Goal: Task Accomplishment & Management: Complete application form

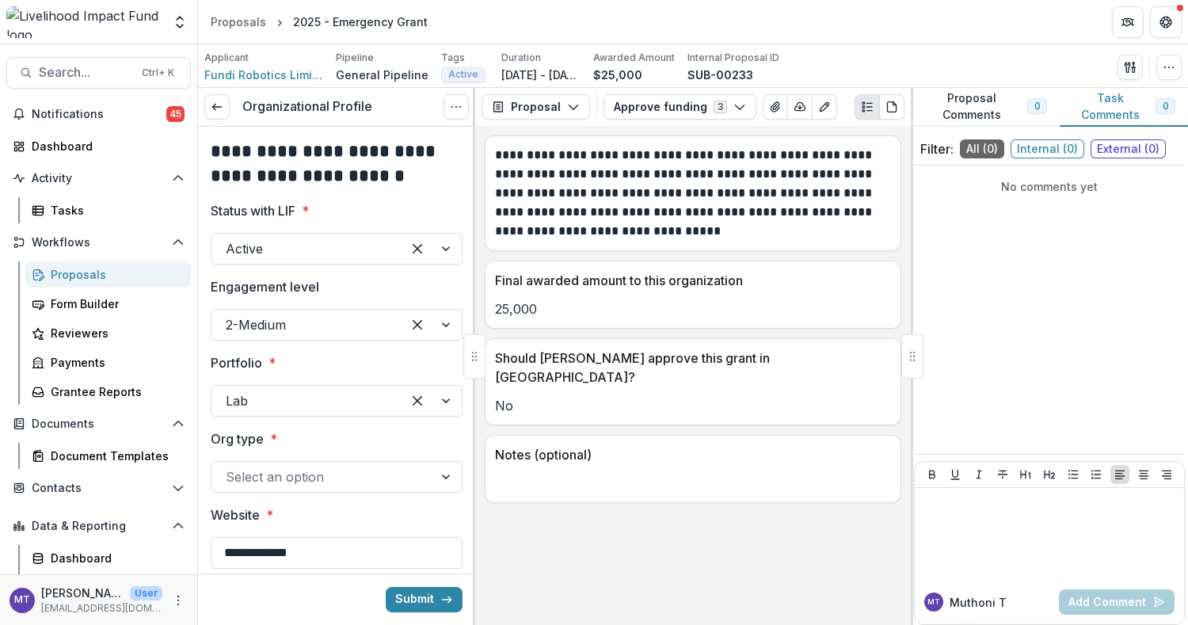
click at [512, 353] on p "Should [PERSON_NAME] approve this grant in [GEOGRAPHIC_DATA]?" at bounding box center [690, 368] width 390 height 38
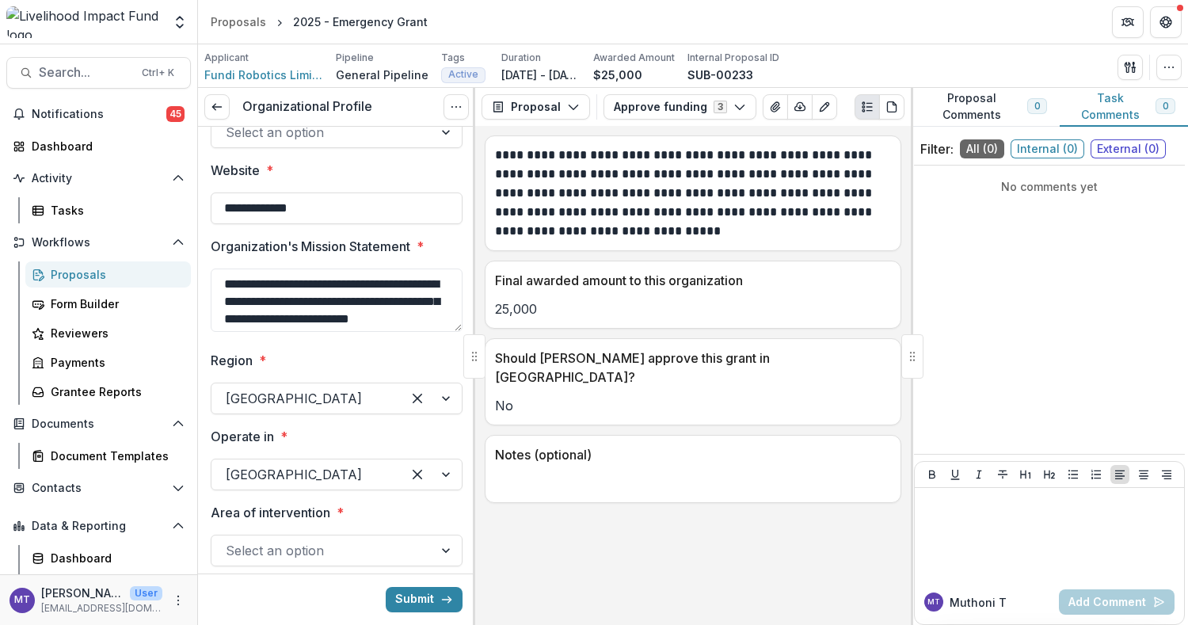
scroll to position [385, 0]
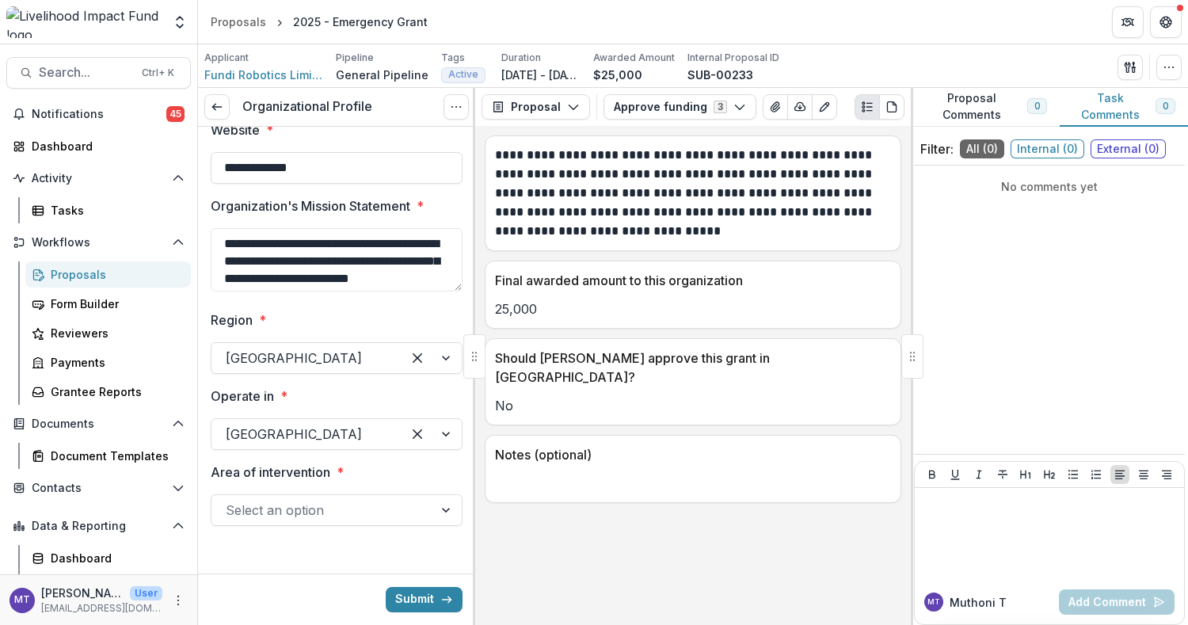
click at [362, 509] on div at bounding box center [322, 510] width 193 height 22
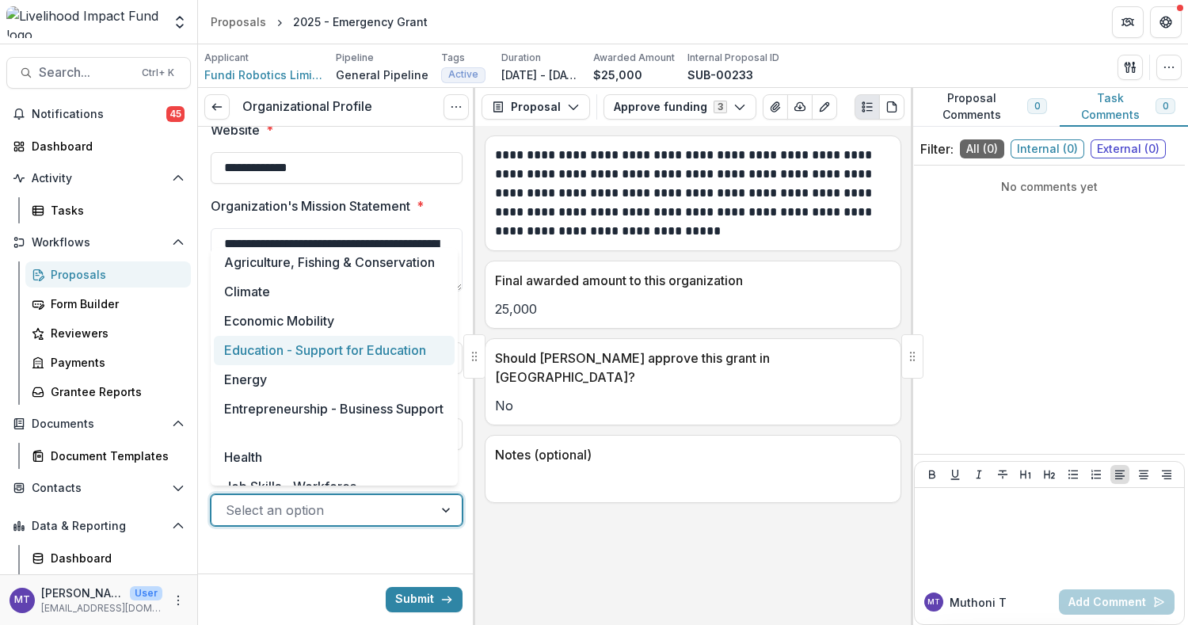
click at [362, 341] on div "Education - Support for Education" at bounding box center [334, 350] width 241 height 29
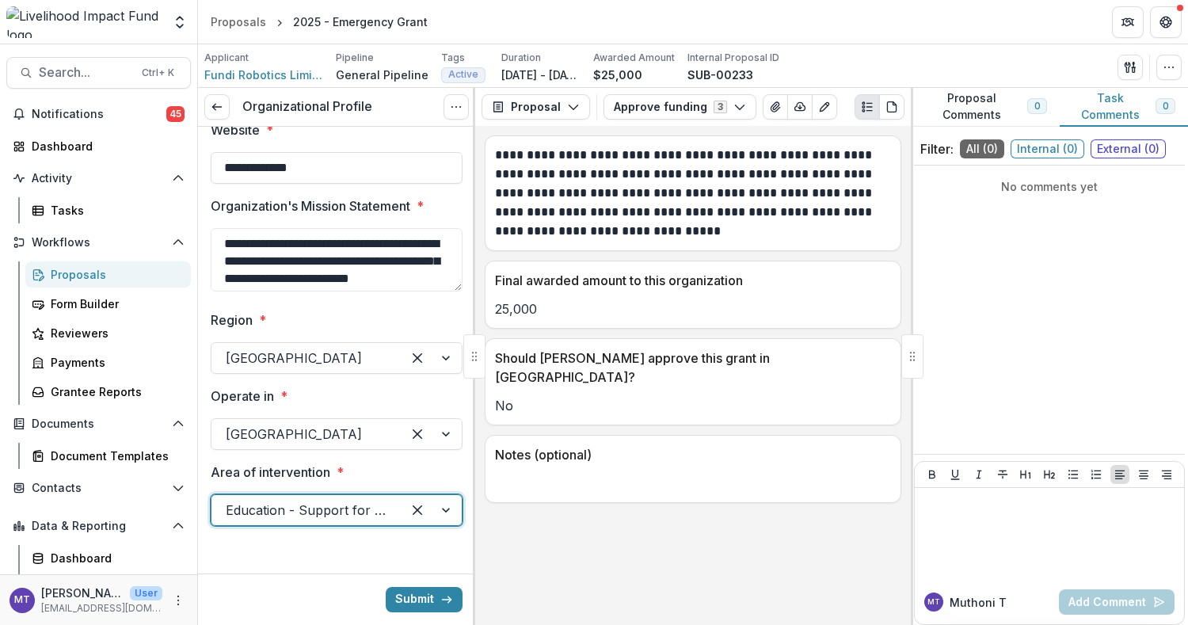
click at [531, 505] on div "**********" at bounding box center [693, 375] width 436 height 499
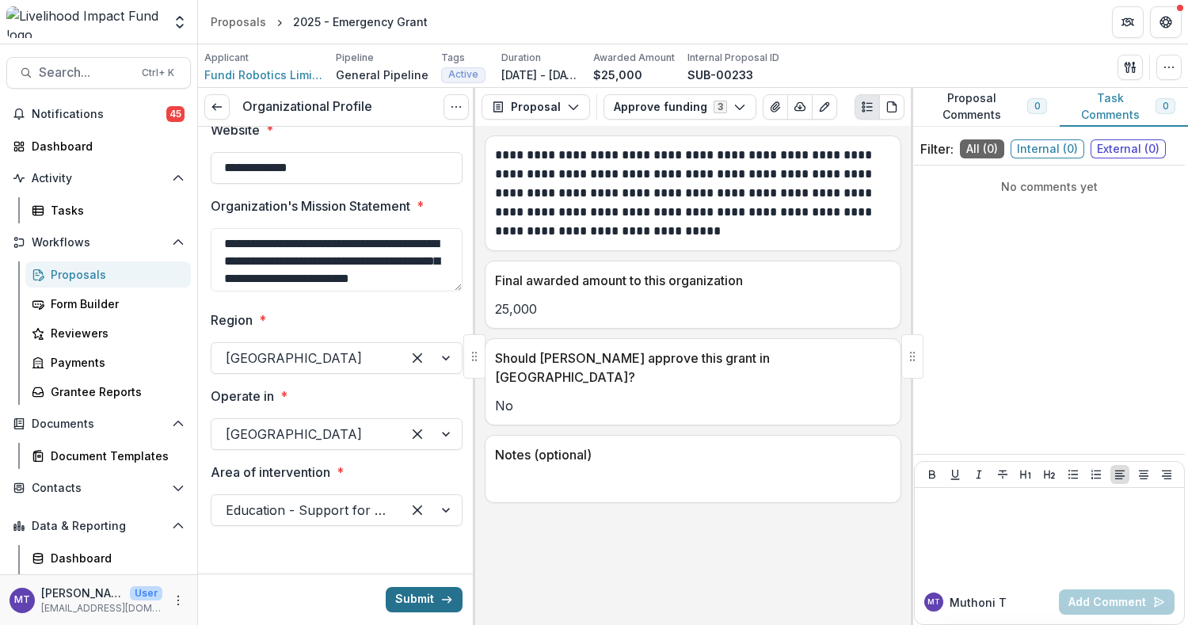
click at [399, 596] on button "Submit" at bounding box center [424, 599] width 77 height 25
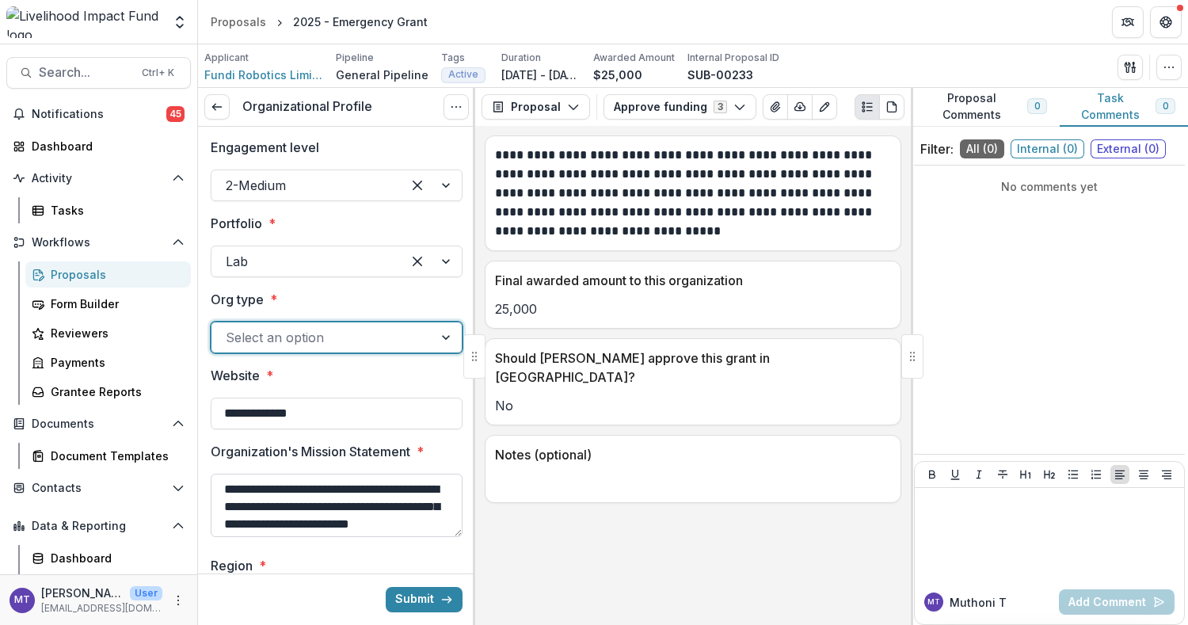
scroll to position [137, 0]
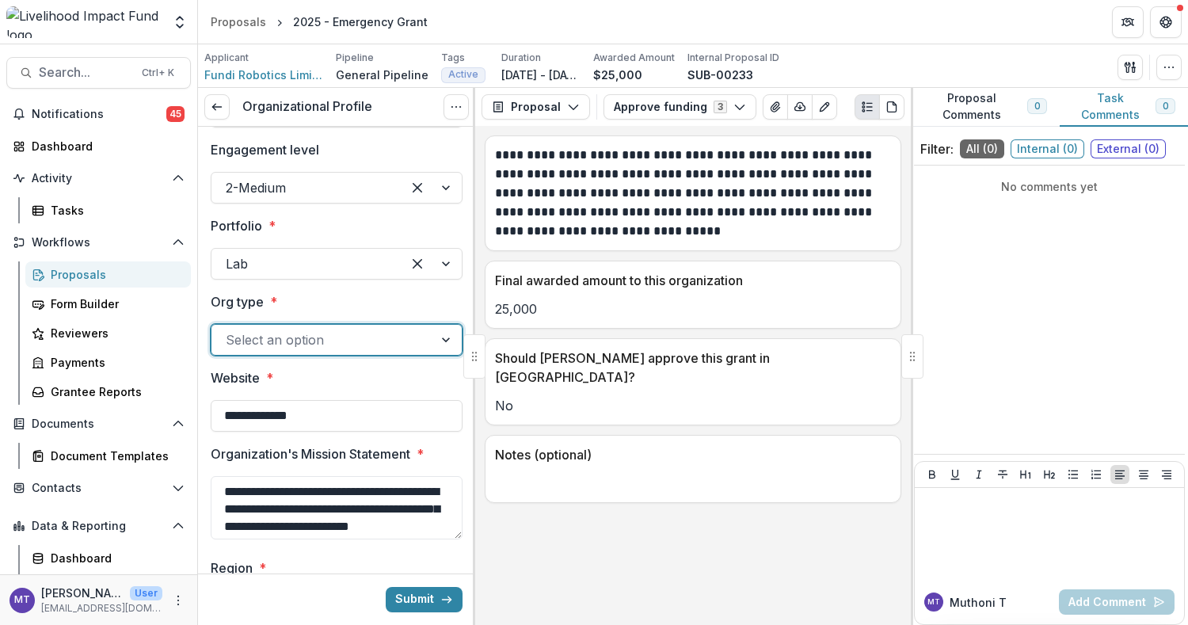
click at [352, 325] on div "Select an option" at bounding box center [337, 340] width 252 height 32
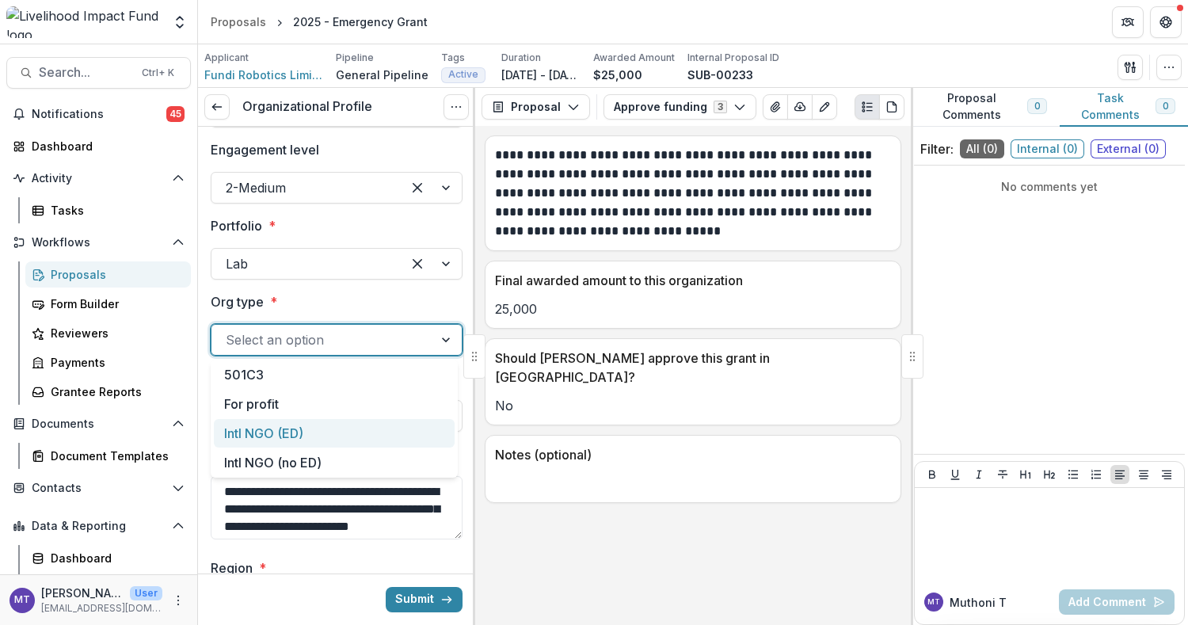
click at [333, 424] on div "Intl NGO (ED)" at bounding box center [334, 433] width 241 height 29
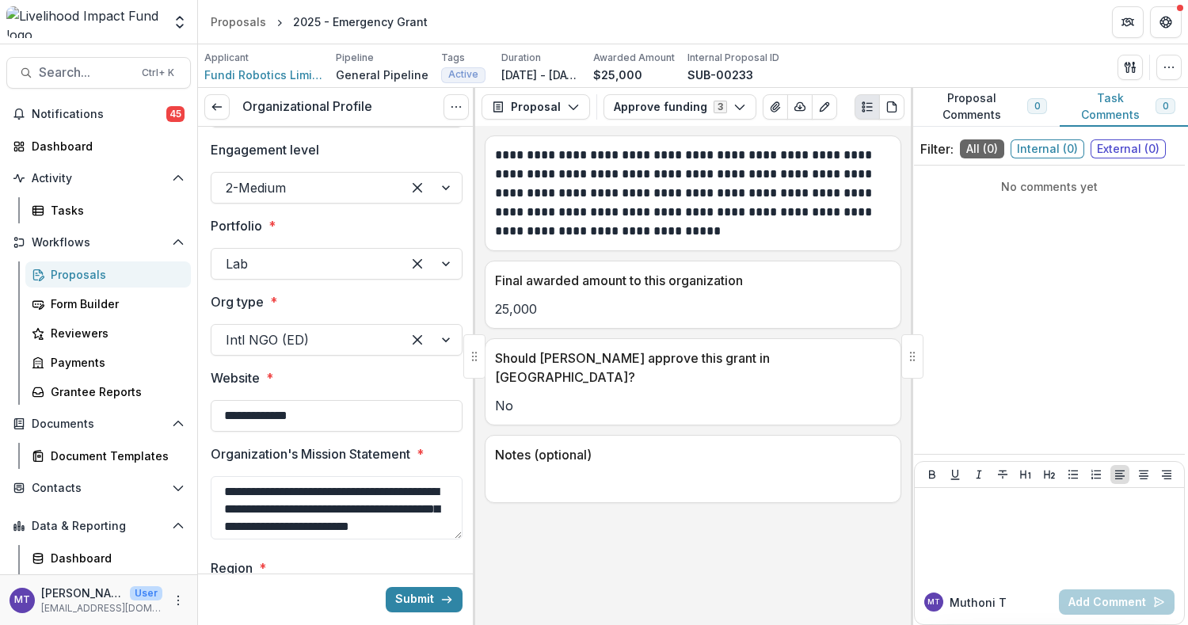
click at [530, 480] on div "Notes (optional)" at bounding box center [693, 469] width 417 height 68
click at [362, 185] on div at bounding box center [307, 188] width 162 height 22
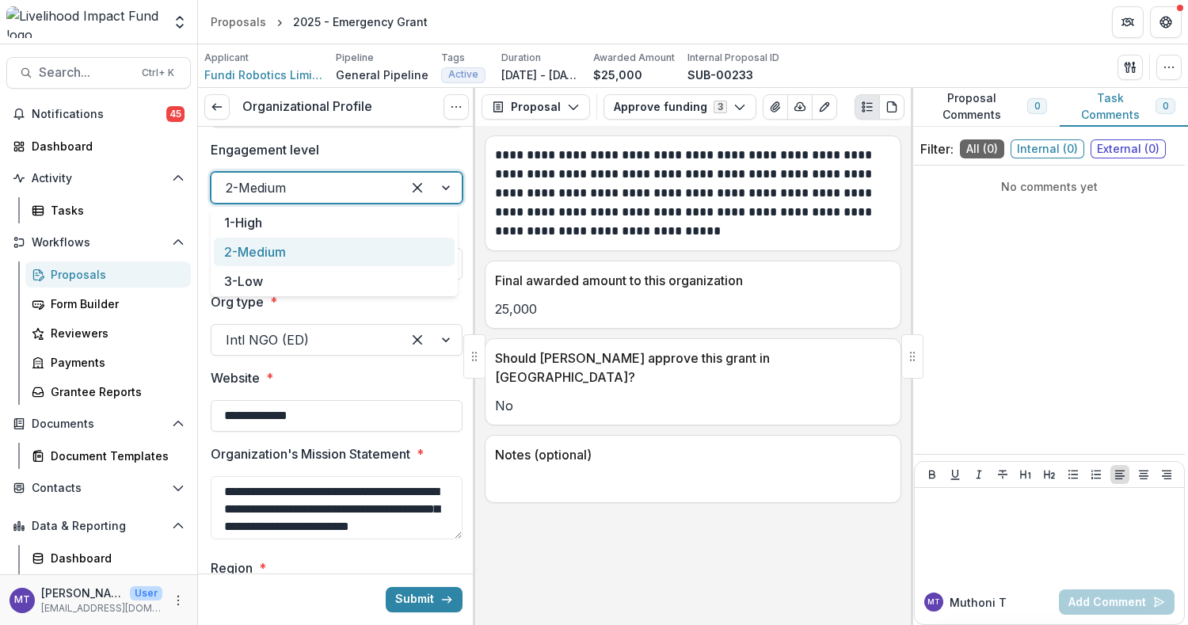
click at [345, 251] on div "2-Medium" at bounding box center [334, 252] width 241 height 29
click at [636, 597] on div "**********" at bounding box center [693, 375] width 436 height 499
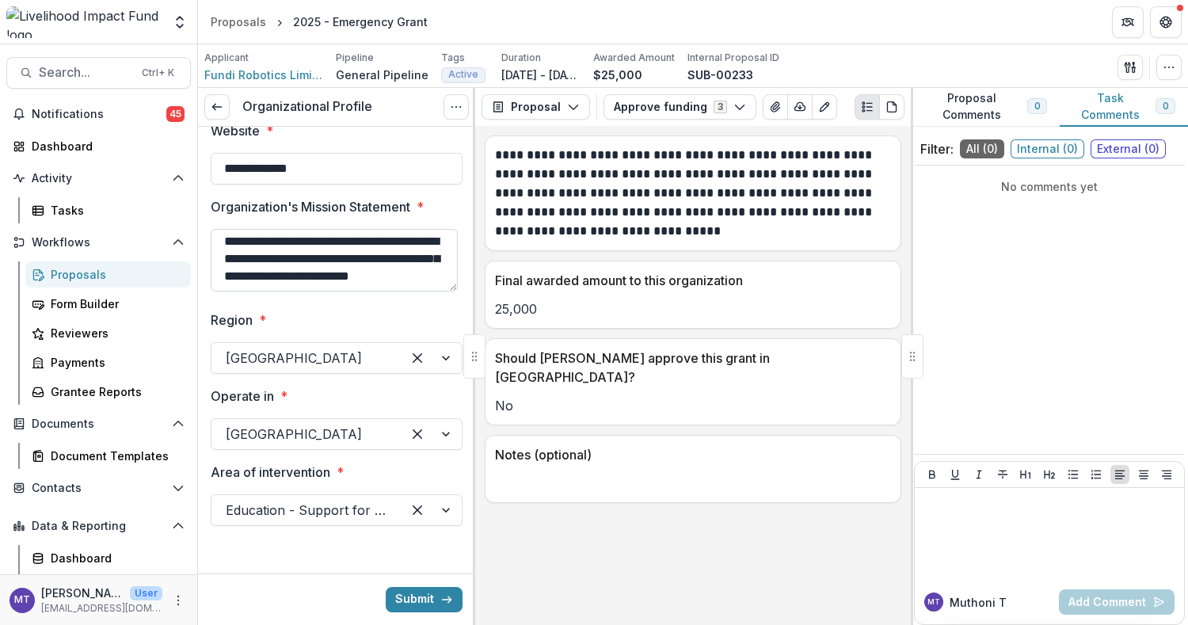
scroll to position [385, 0]
click at [409, 594] on button "Submit" at bounding box center [424, 599] width 77 height 25
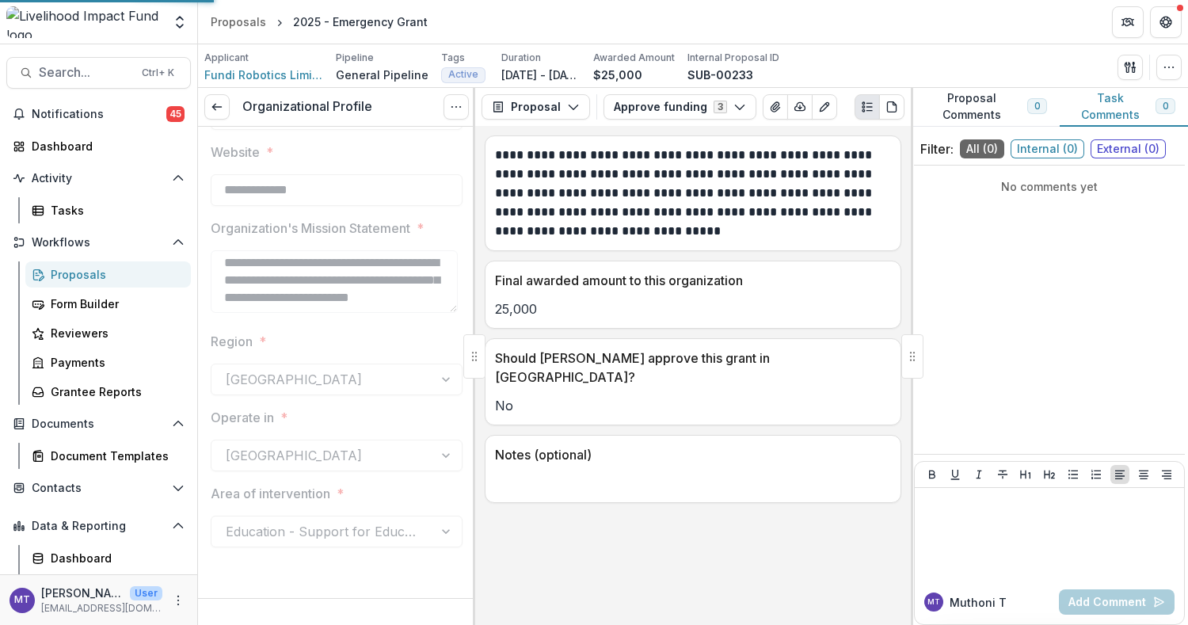
scroll to position [360, 0]
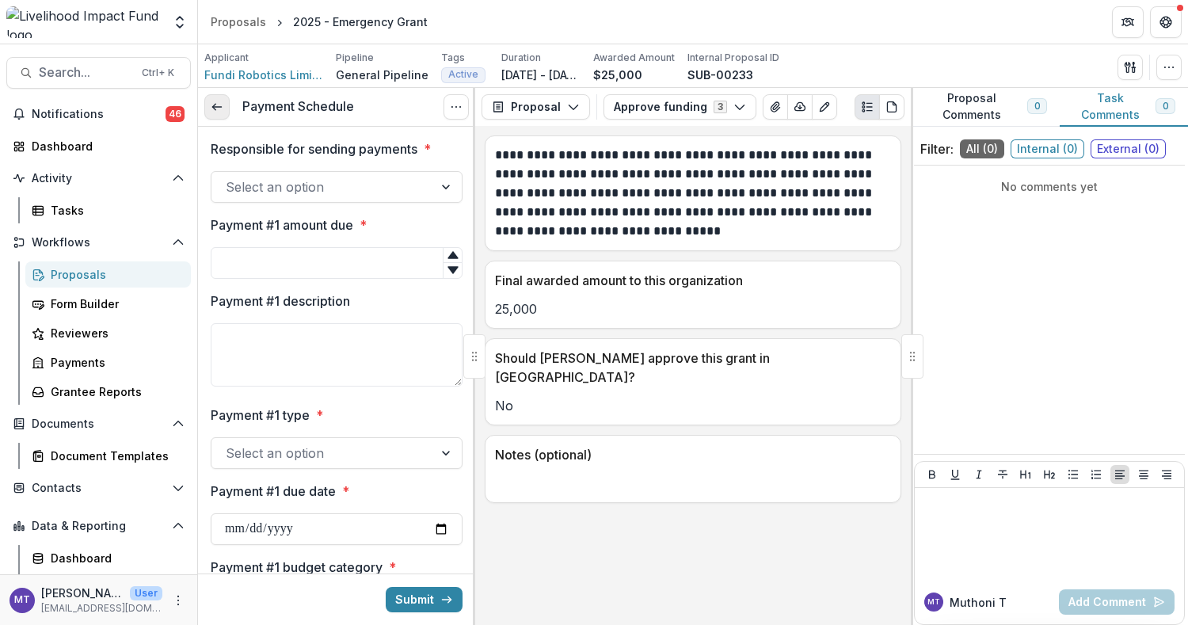
click at [211, 101] on icon at bounding box center [217, 107] width 13 height 13
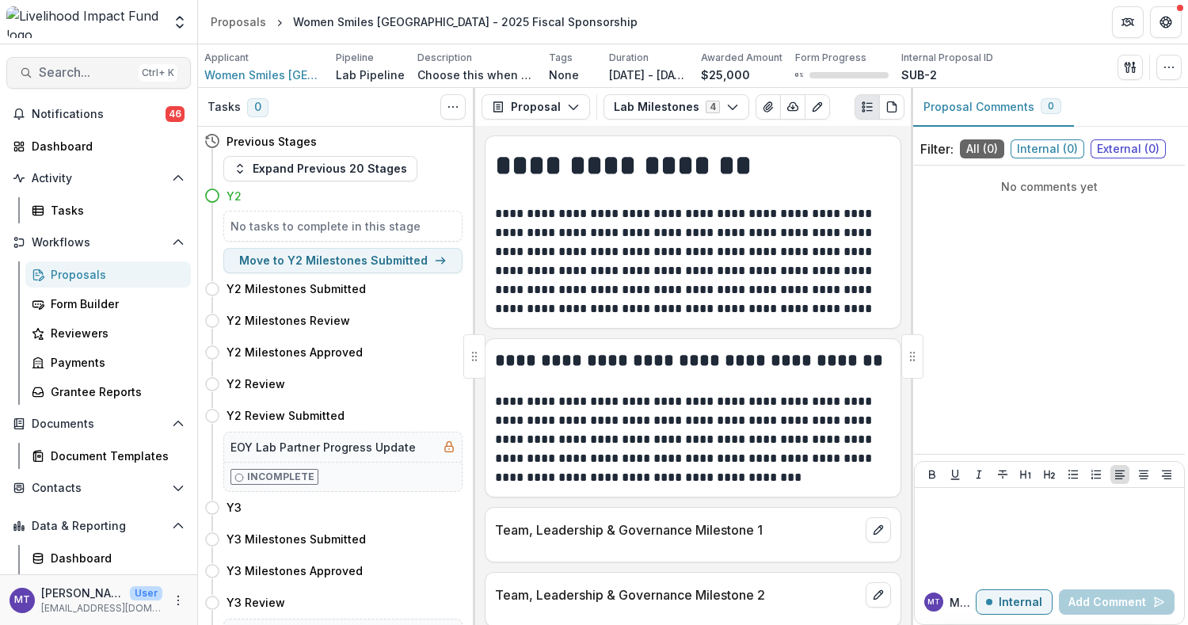
click at [119, 63] on button "Search... Ctrl + K" at bounding box center [98, 73] width 185 height 32
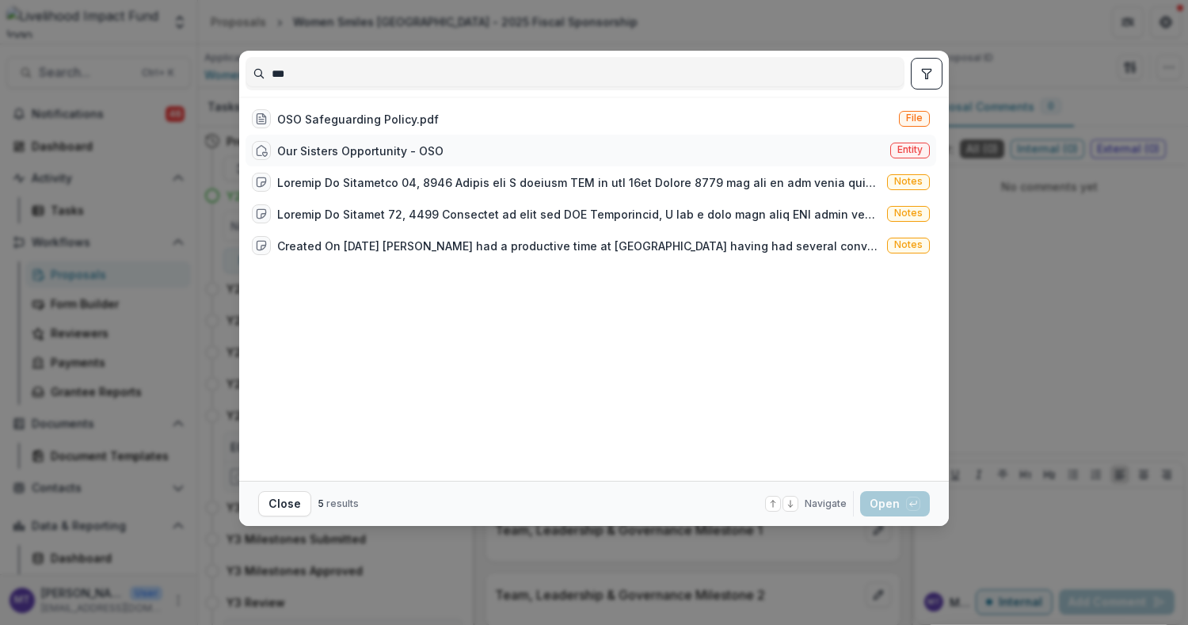
type input "***"
click at [366, 150] on div "Our Sisters Opportunity - OSO" at bounding box center [360, 151] width 166 height 17
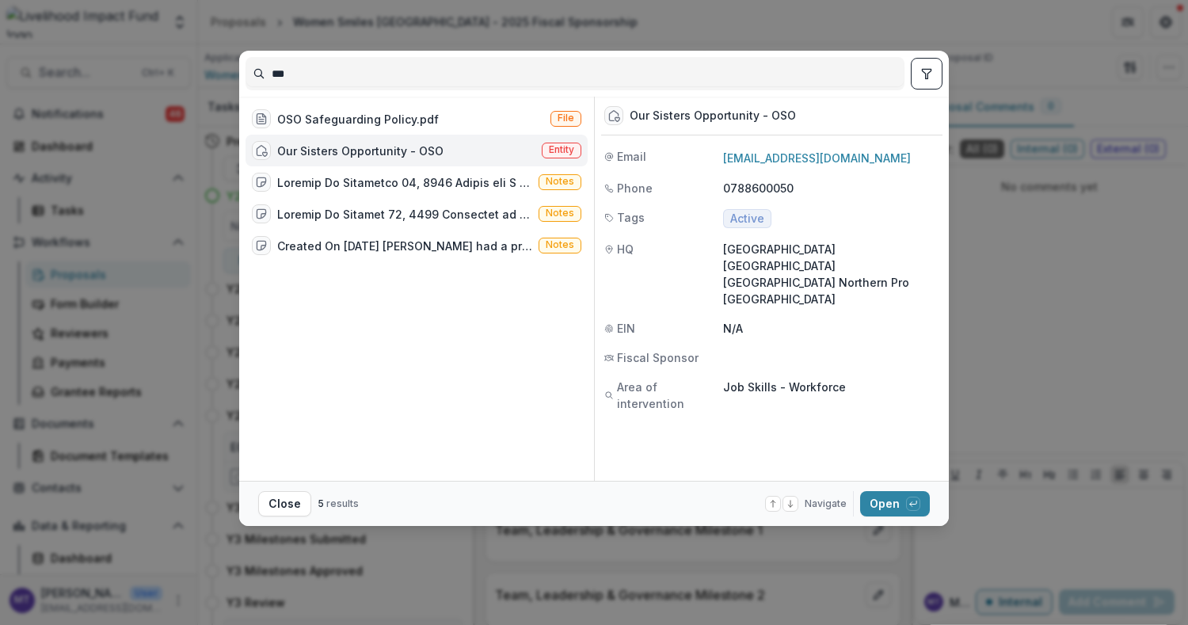
click at [439, 148] on div "Our Sisters Opportunity - OSO Entity" at bounding box center [417, 151] width 342 height 32
